Goal: Navigation & Orientation: Find specific page/section

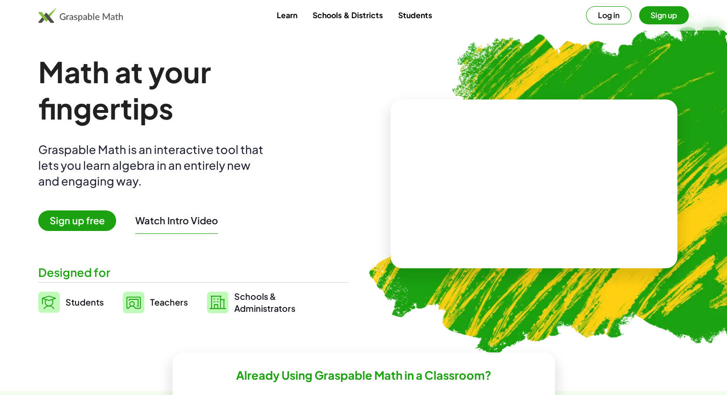
click at [511, 192] on video at bounding box center [533, 184] width 143 height 72
click at [557, 131] on div "+ 2 + · 3 · 5 ×" at bounding box center [534, 183] width 287 height 169
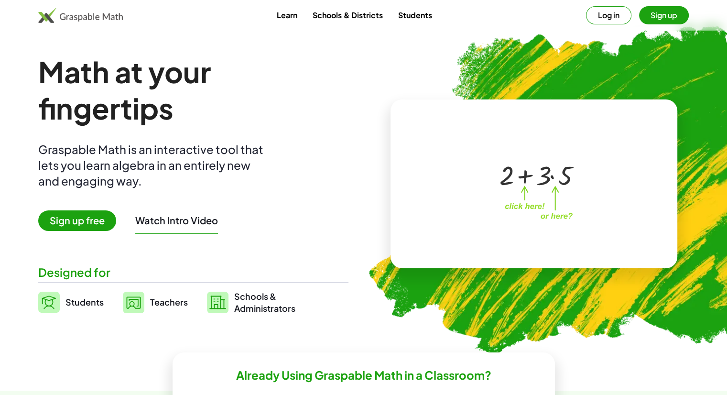
click at [556, 217] on div "+ 2 + · 3 · 5 ×" at bounding box center [533, 184] width 167 height 96
click at [524, 187] on div at bounding box center [535, 174] width 81 height 35
click at [607, 18] on button "Log in" at bounding box center [608, 15] width 45 height 18
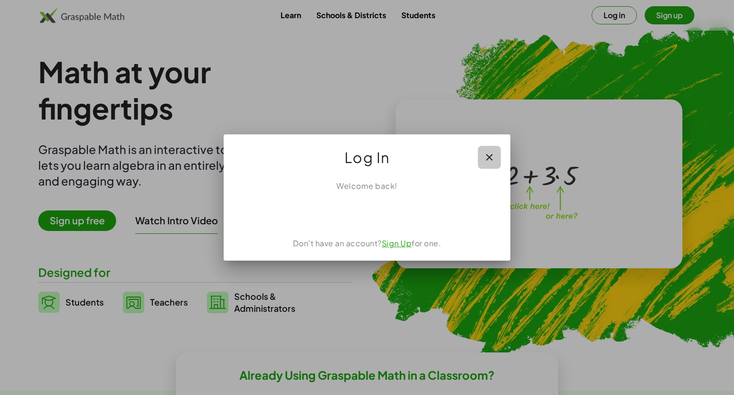
click at [482, 158] on button "button" at bounding box center [489, 157] width 23 height 23
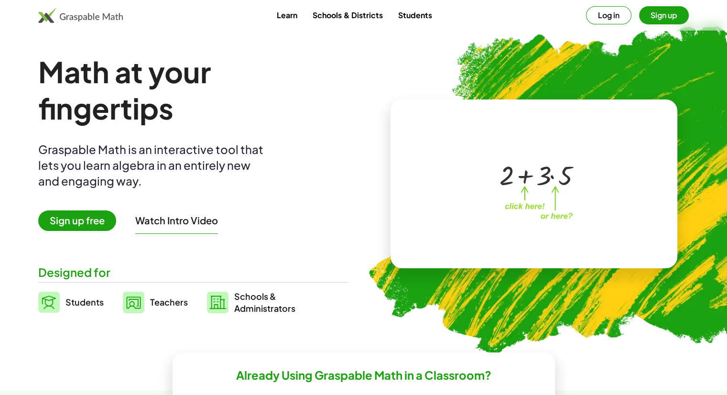
drag, startPoint x: 660, startPoint y: 24, endPoint x: 664, endPoint y: -15, distance: 39.9
click at [656, 14] on button "Sign up" at bounding box center [664, 15] width 50 height 18
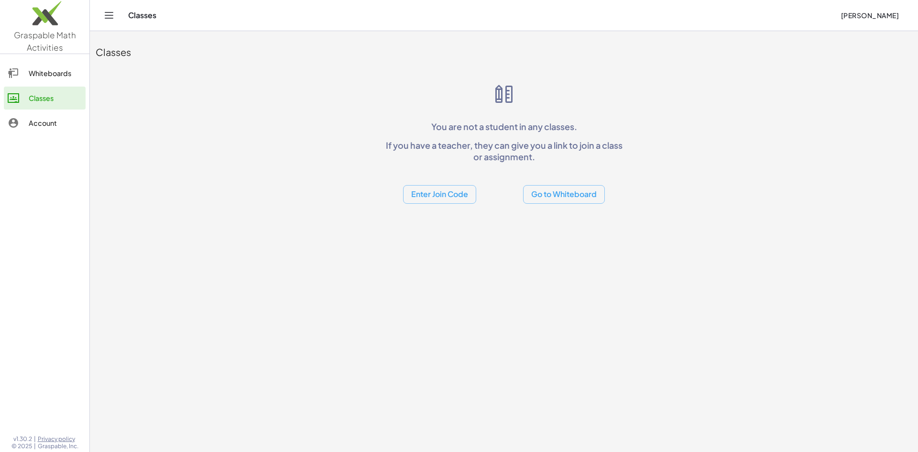
click at [68, 74] on div "Whiteboards" at bounding box center [55, 72] width 53 height 11
